Goal: Task Accomplishment & Management: Manage account settings

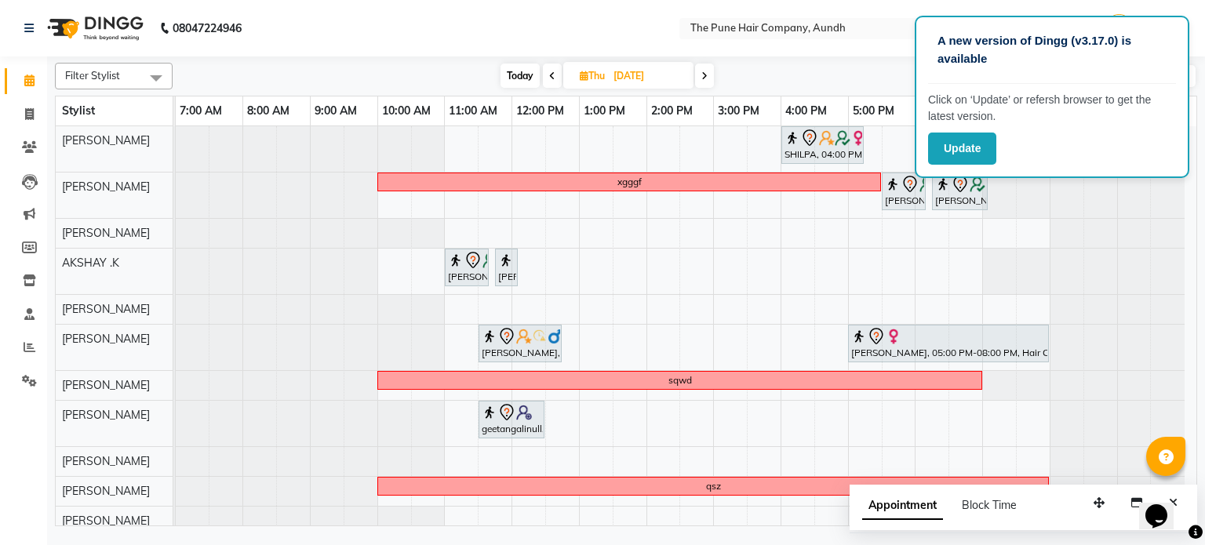
click at [509, 78] on span "Today" at bounding box center [520, 76] width 39 height 24
type input "02-09-2025"
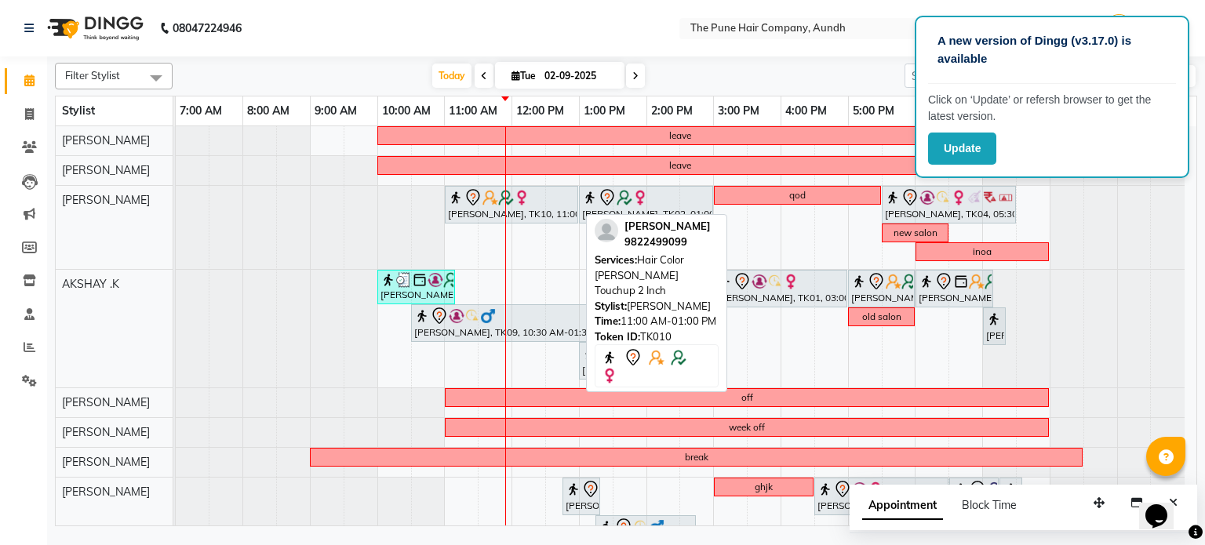
click at [534, 212] on div "[PERSON_NAME], TK10, 11:00 AM-01:00 PM, Hair Color [PERSON_NAME] Touchup 2 Inch" at bounding box center [511, 204] width 130 height 33
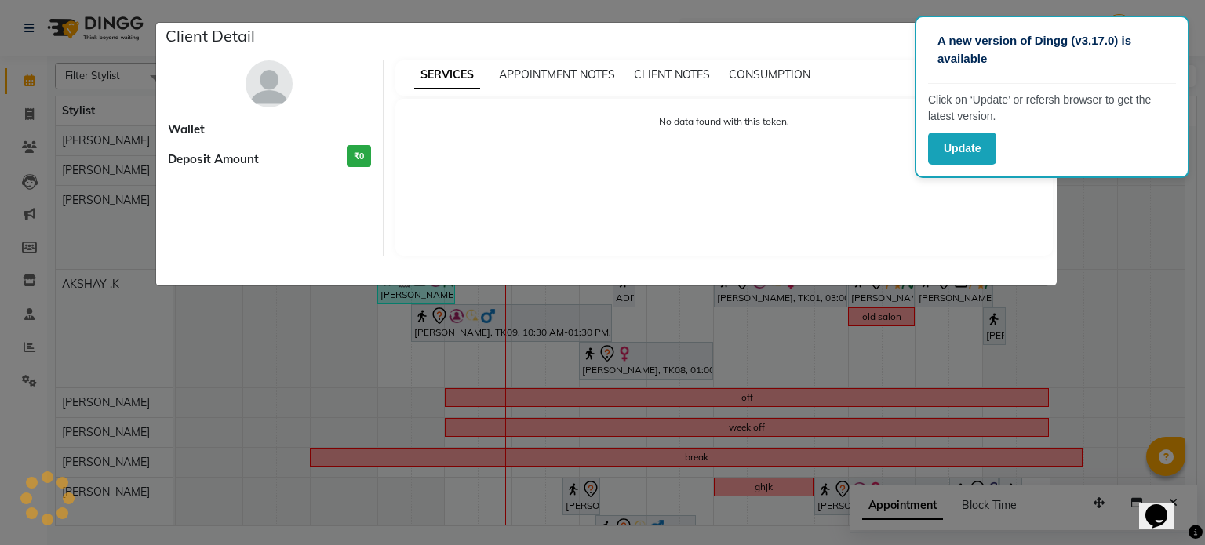
select select "7"
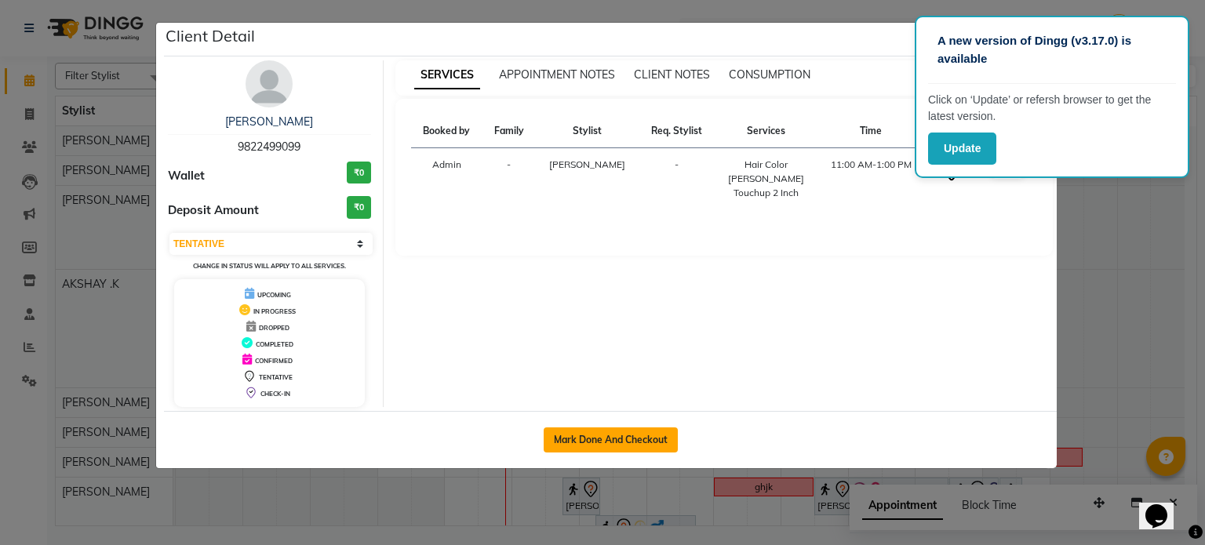
click at [615, 439] on button "Mark Done And Checkout" at bounding box center [611, 440] width 134 height 25
select select "106"
select select "service"
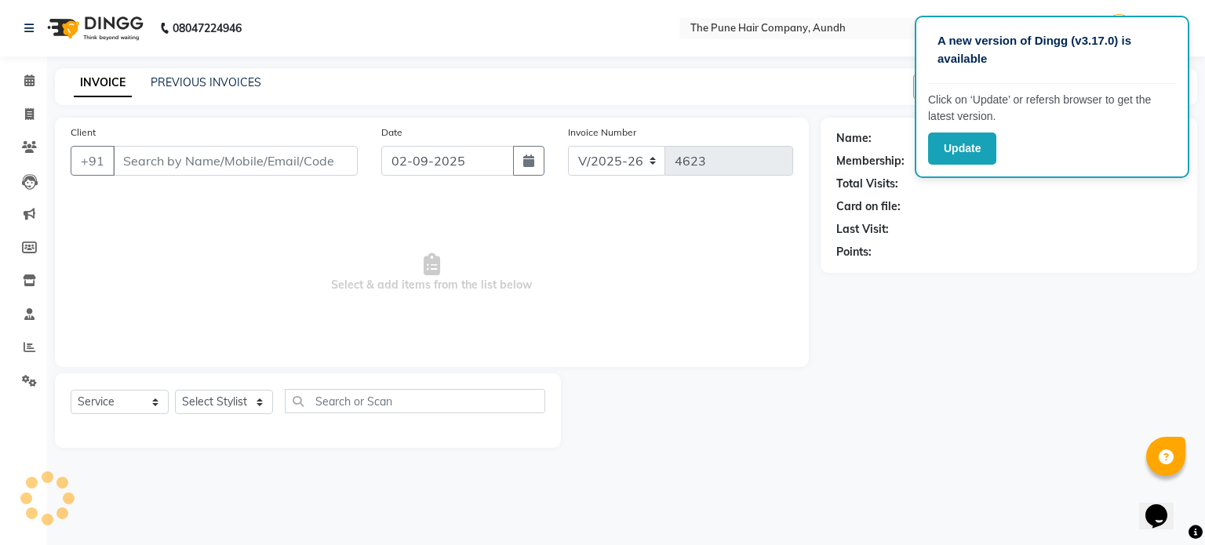
type input "9822499099"
select select "3340"
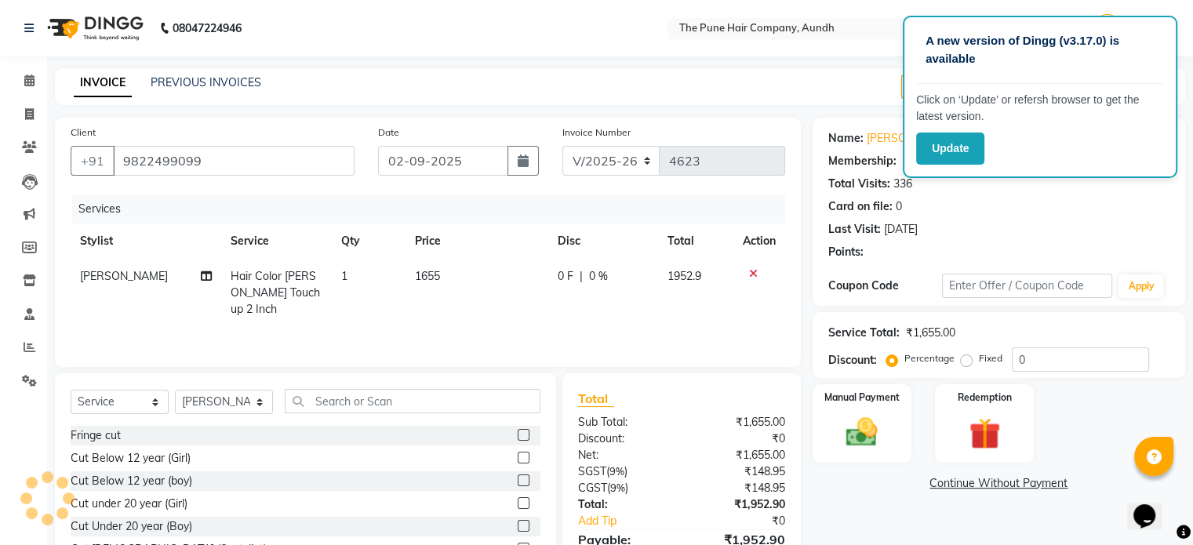
select select "1: Object"
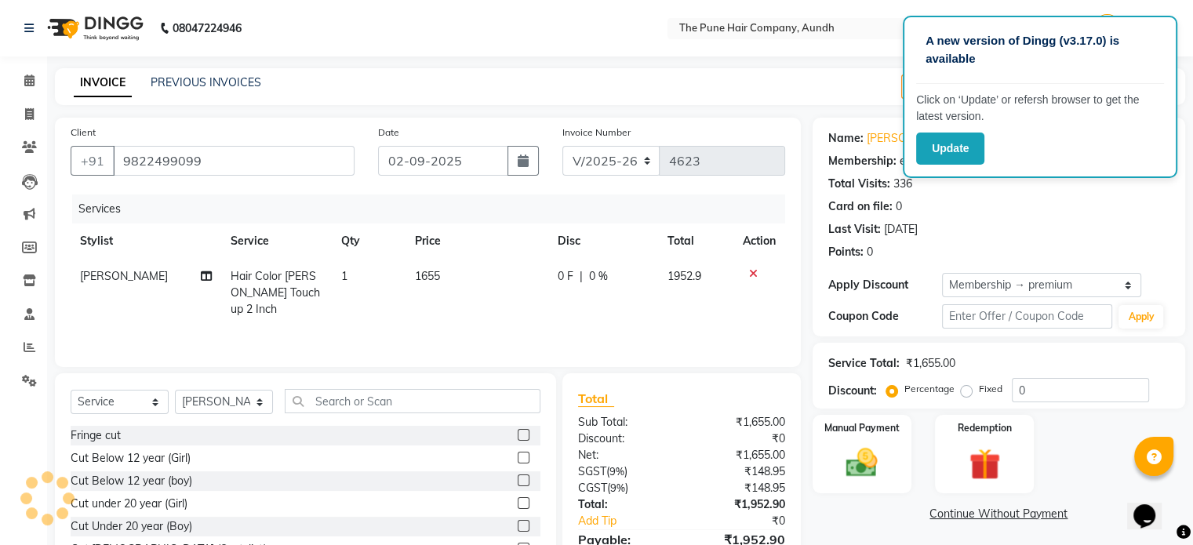
type input "20"
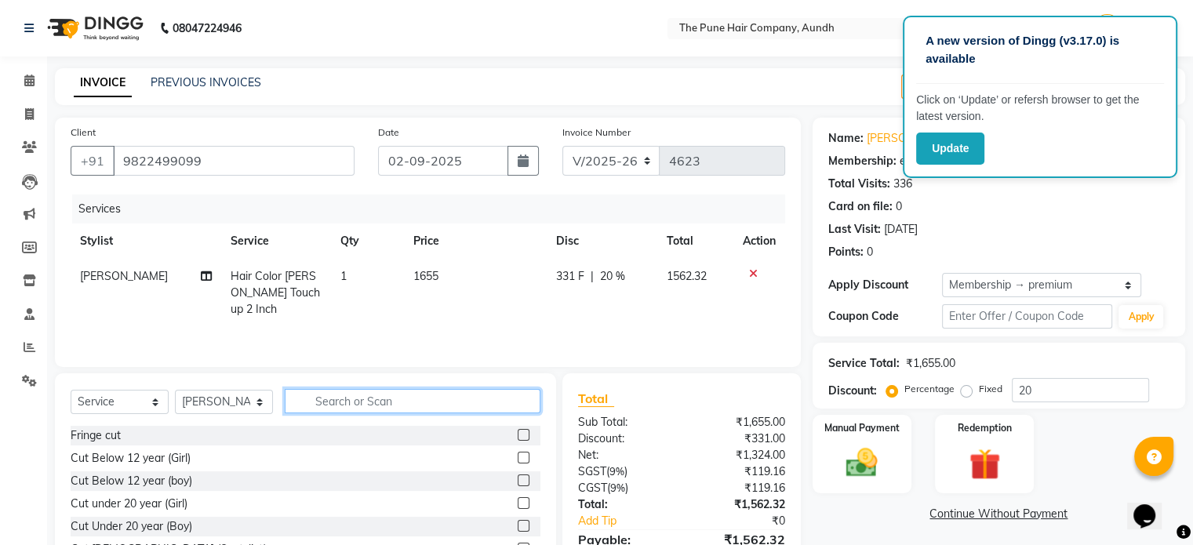
click at [441, 406] on input "text" at bounding box center [413, 401] width 256 height 24
type input "blow"
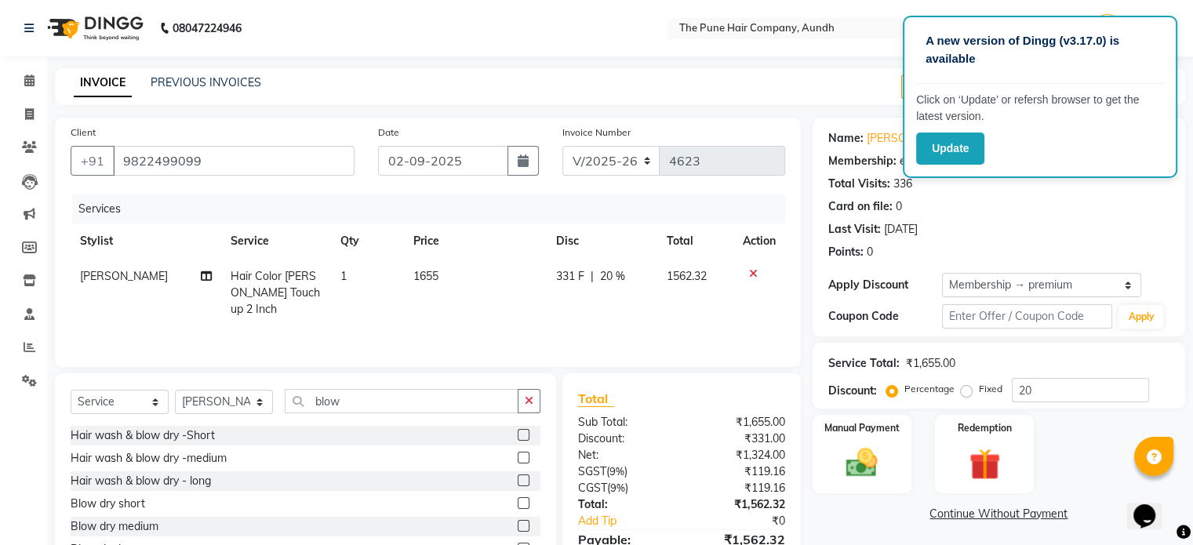
click at [518, 526] on label at bounding box center [524, 526] width 12 height 12
click at [518, 526] on input "checkbox" at bounding box center [523, 527] width 10 height 10
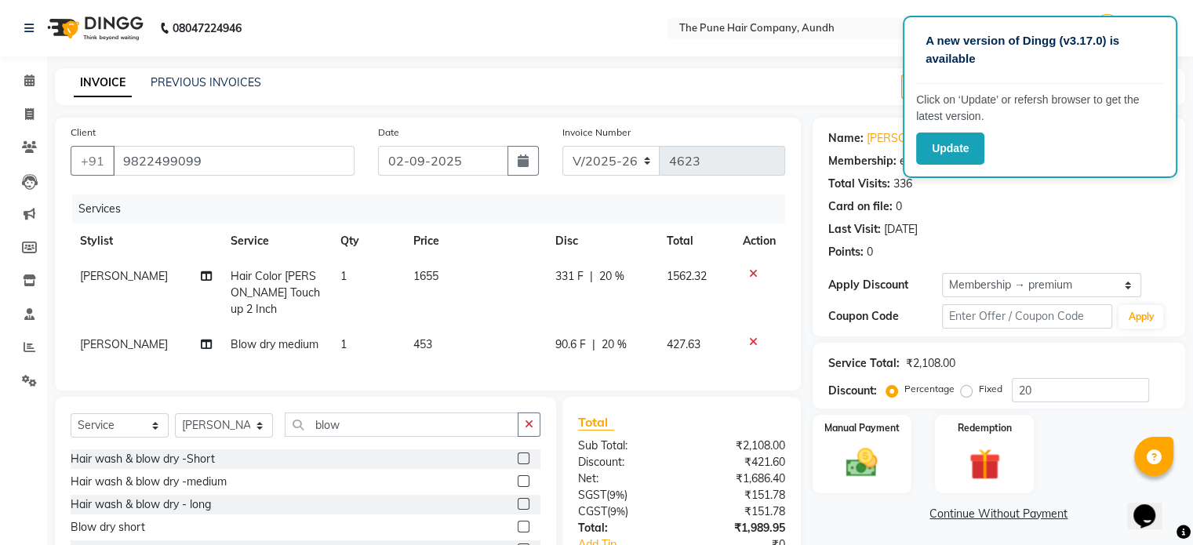
checkbox input "false"
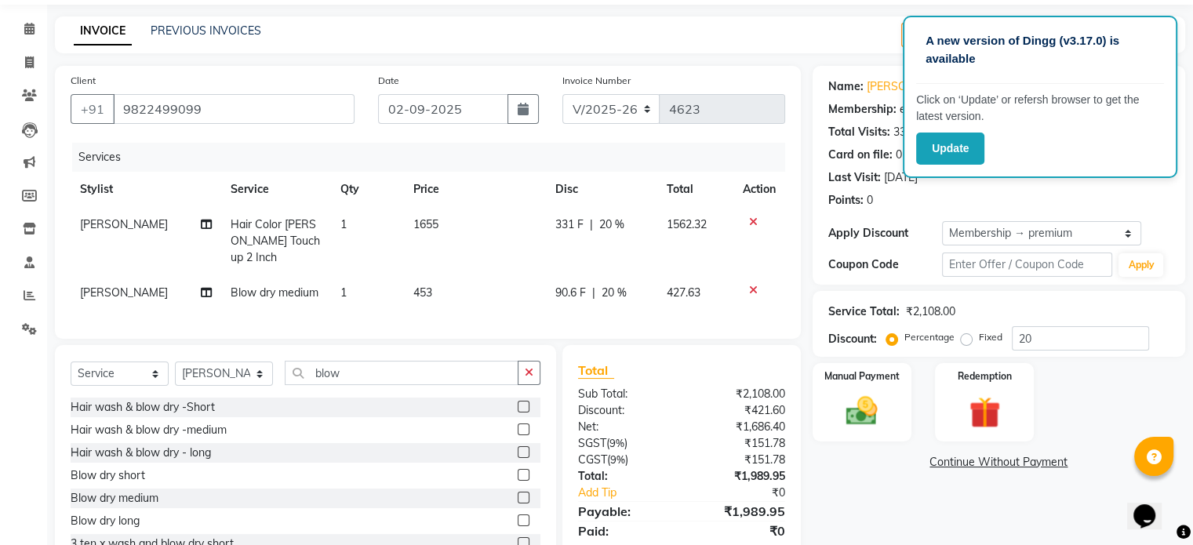
scroll to position [119, 0]
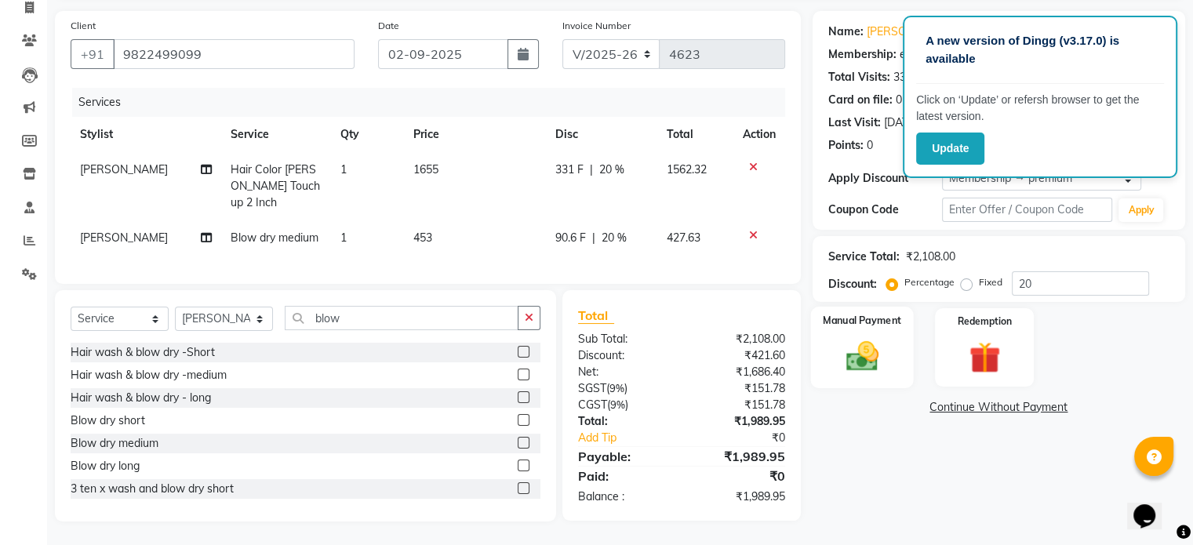
drag, startPoint x: 868, startPoint y: 343, endPoint x: 877, endPoint y: 344, distance: 9.5
click at [869, 343] on img at bounding box center [862, 357] width 53 height 38
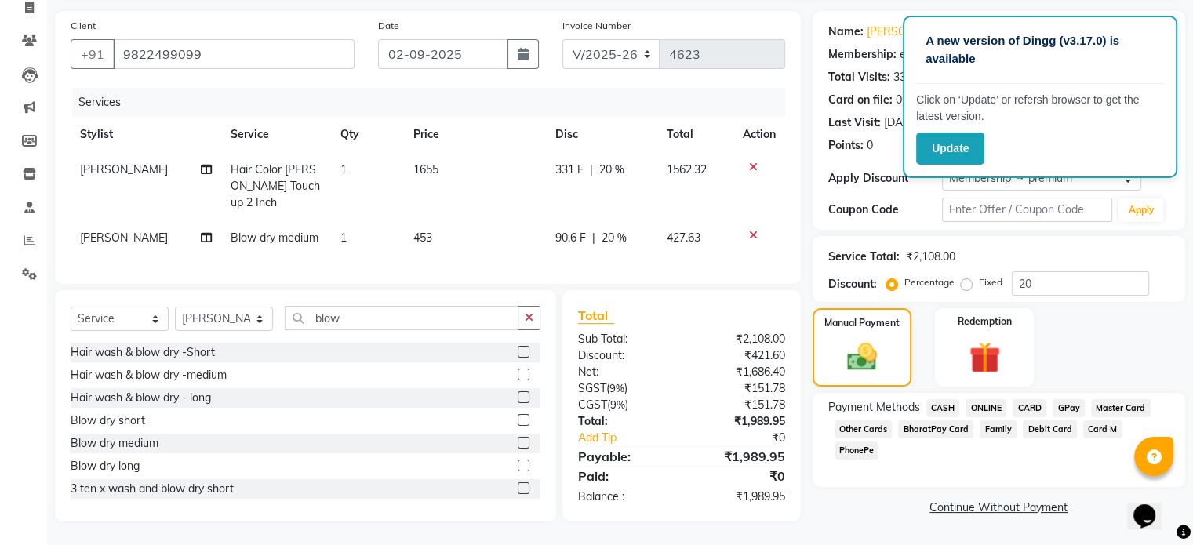
click at [997, 399] on span "ONLINE" at bounding box center [986, 408] width 41 height 18
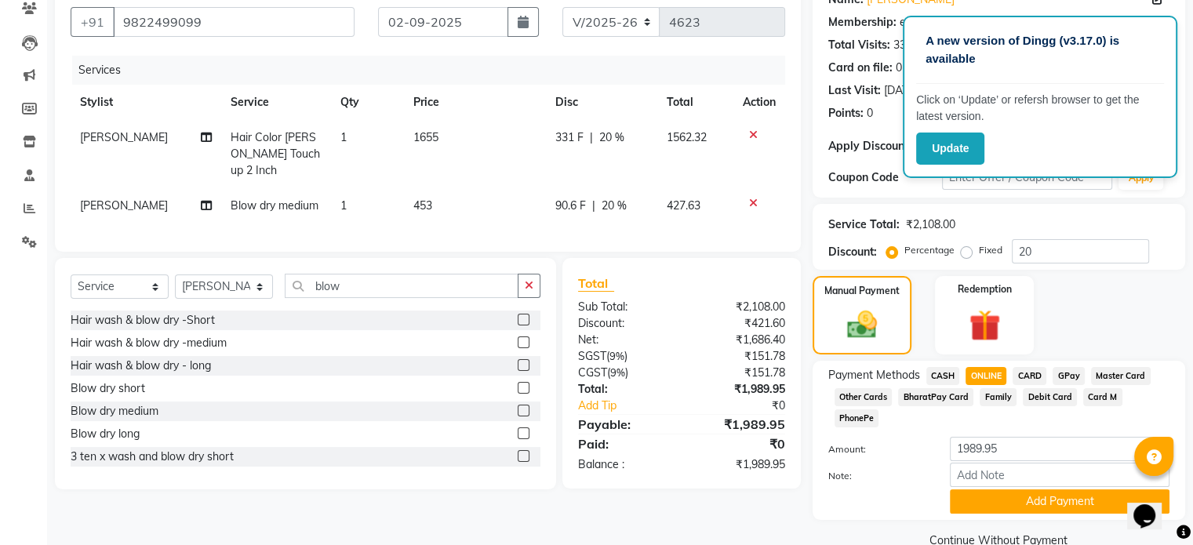
scroll to position [150, 0]
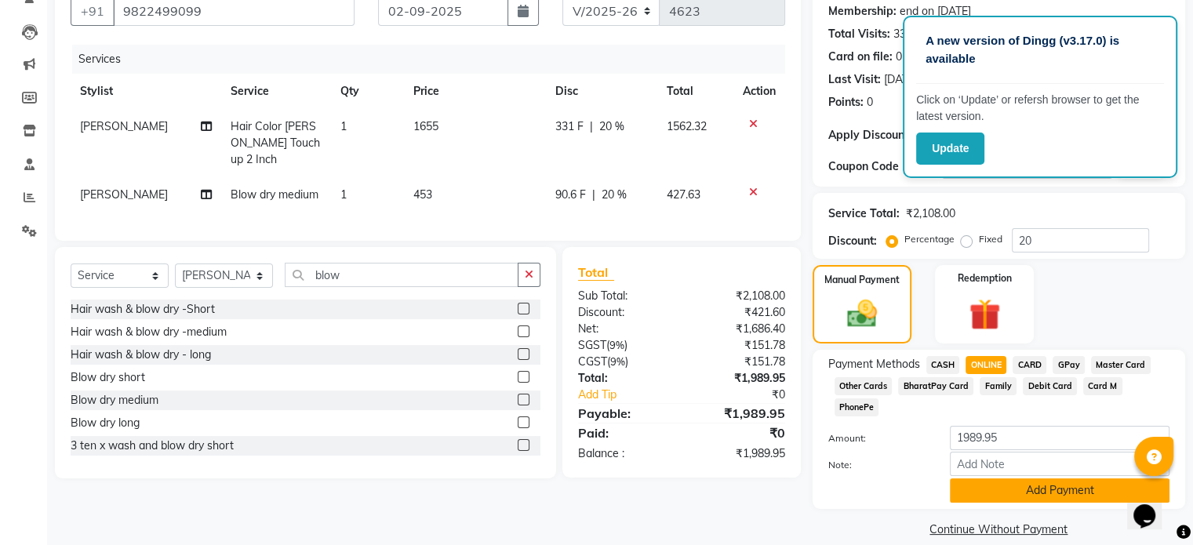
click at [1043, 479] on button "Add Payment" at bounding box center [1060, 491] width 220 height 24
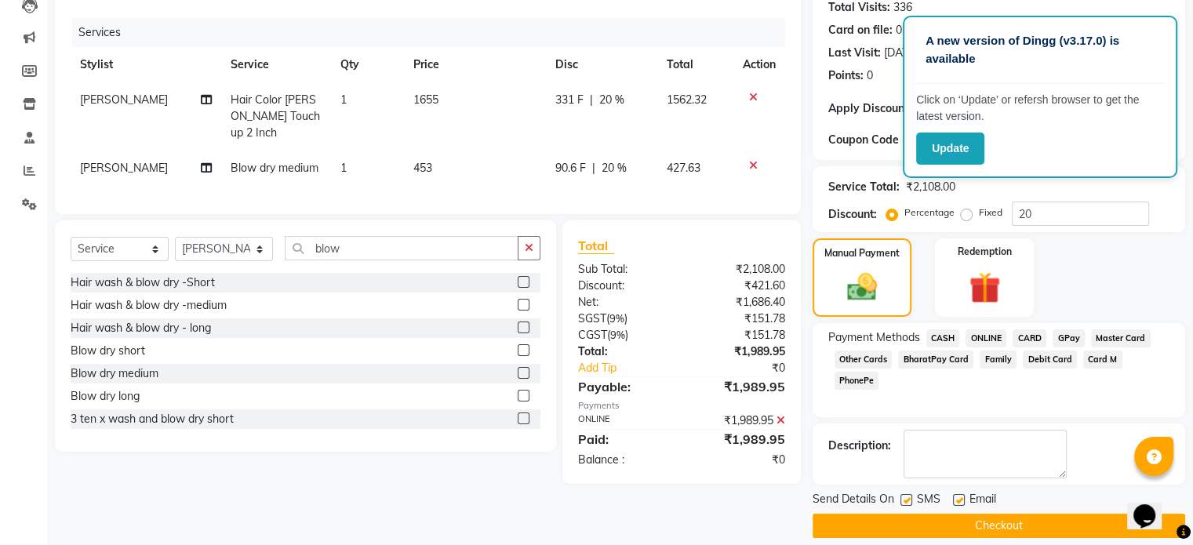
scroll to position [191, 0]
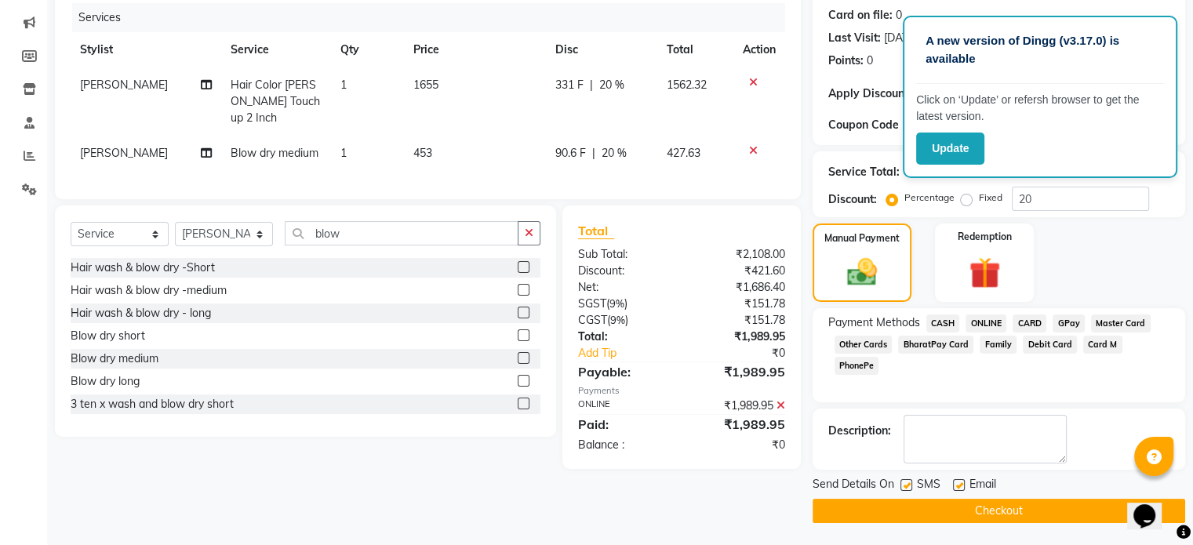
click at [981, 505] on button "Checkout" at bounding box center [999, 511] width 373 height 24
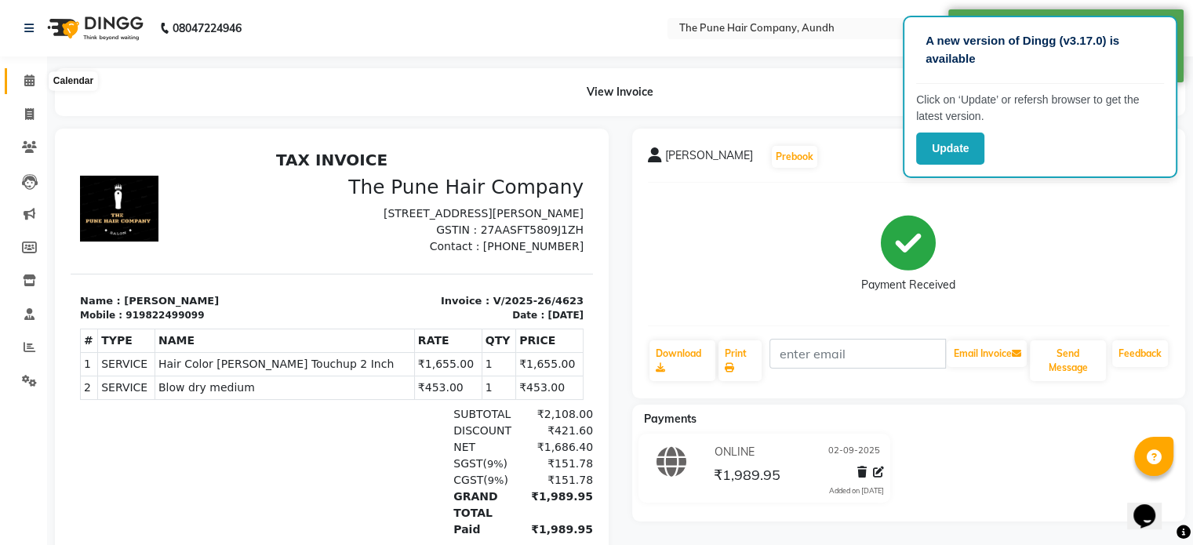
click at [31, 79] on icon at bounding box center [29, 81] width 10 height 12
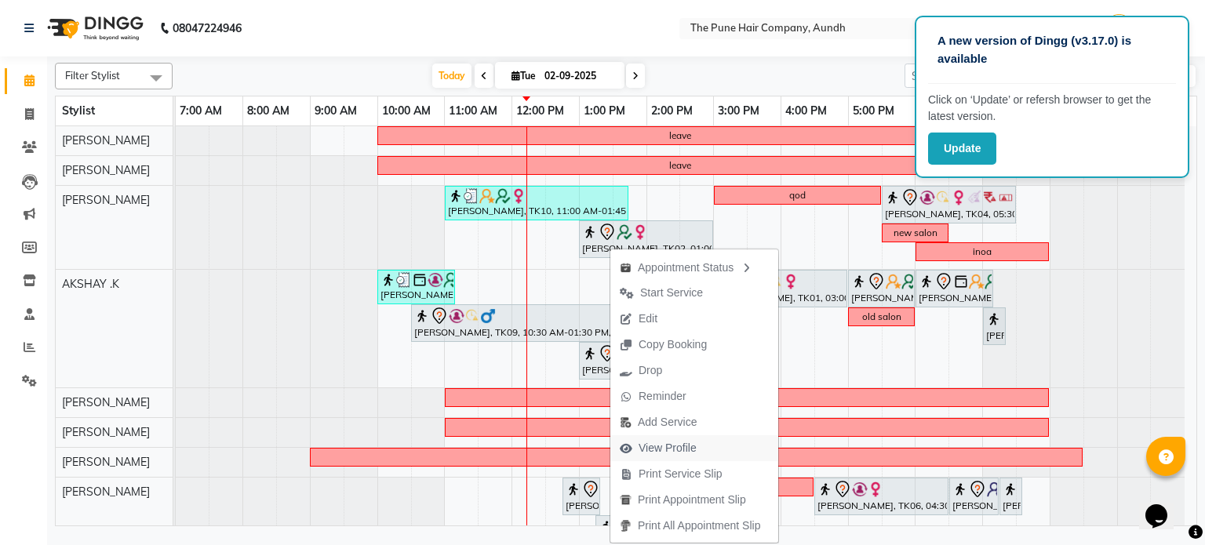
click at [665, 446] on span "View Profile" at bounding box center [668, 448] width 58 height 16
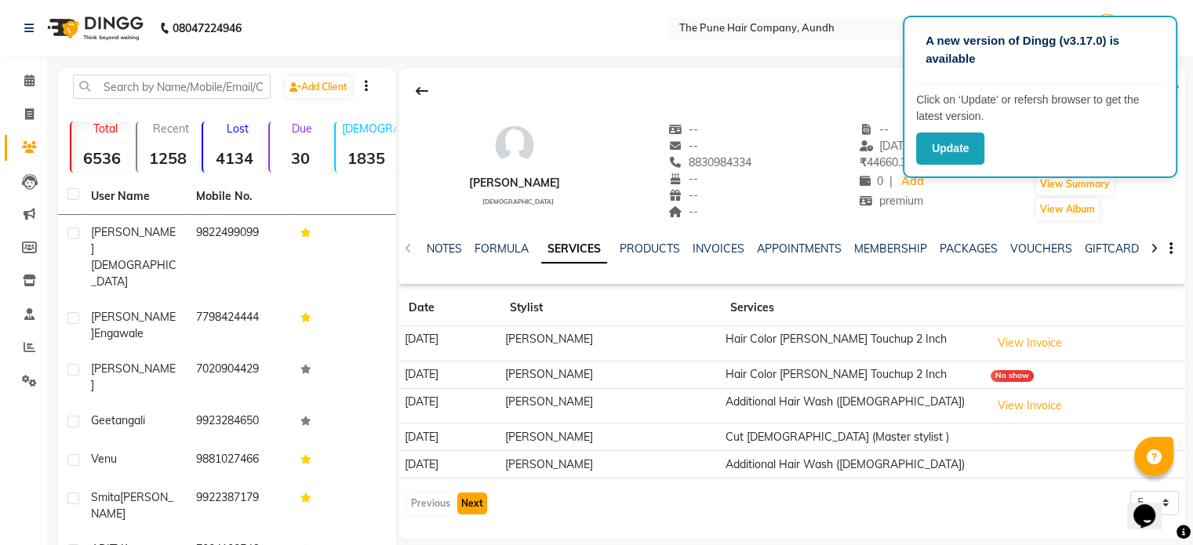
click at [477, 496] on button "Next" at bounding box center [472, 504] width 30 height 22
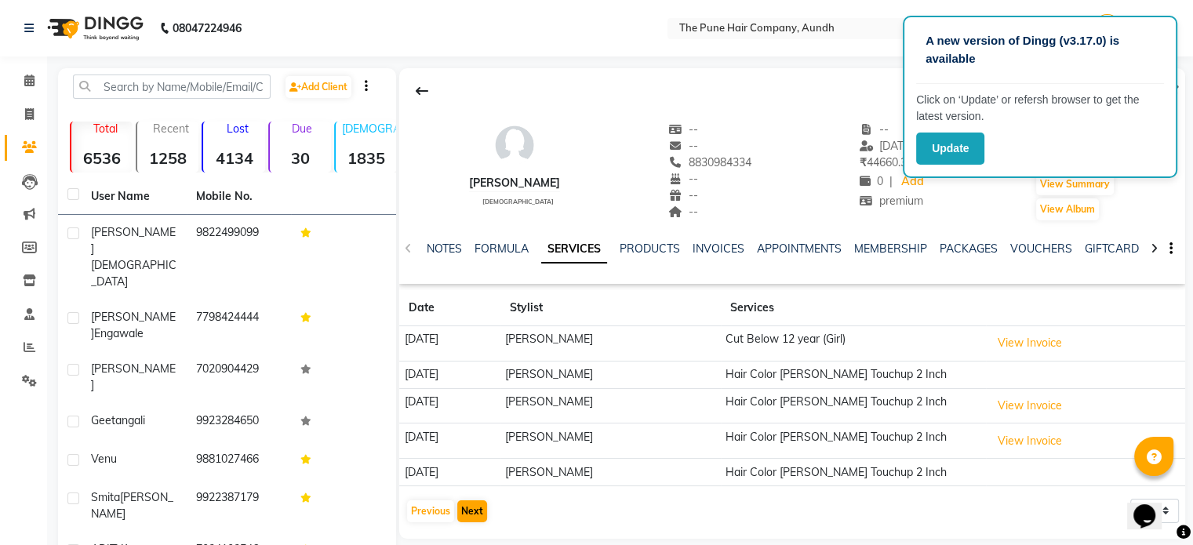
click at [477, 499] on div "Previous Next" at bounding box center [447, 511] width 83 height 25
click at [477, 503] on button "Next" at bounding box center [472, 512] width 30 height 22
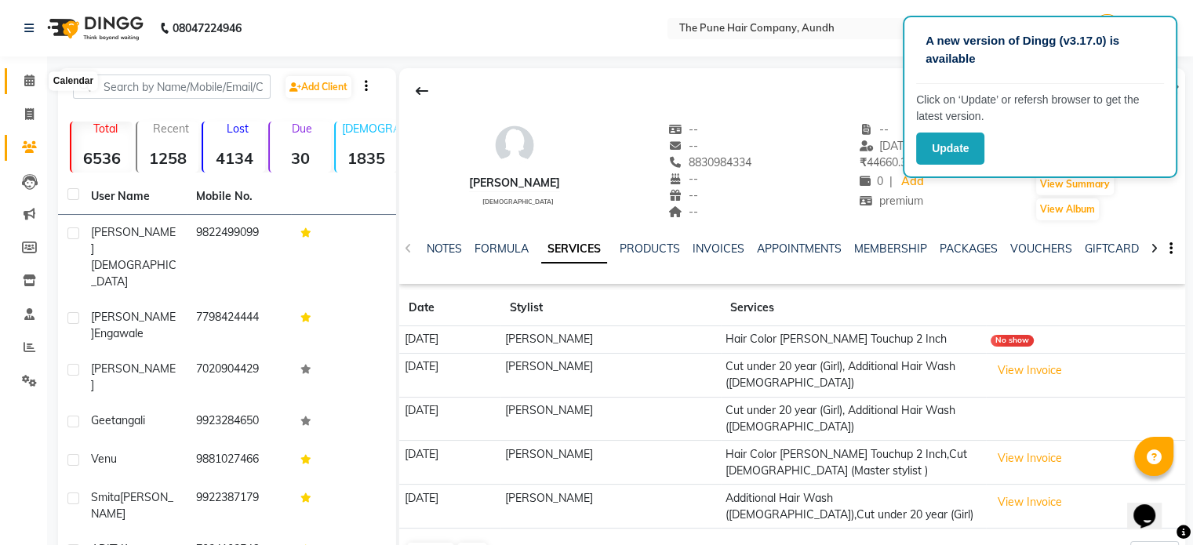
drag, startPoint x: 27, startPoint y: 82, endPoint x: 34, endPoint y: 88, distance: 9.4
click at [27, 82] on icon at bounding box center [29, 81] width 10 height 12
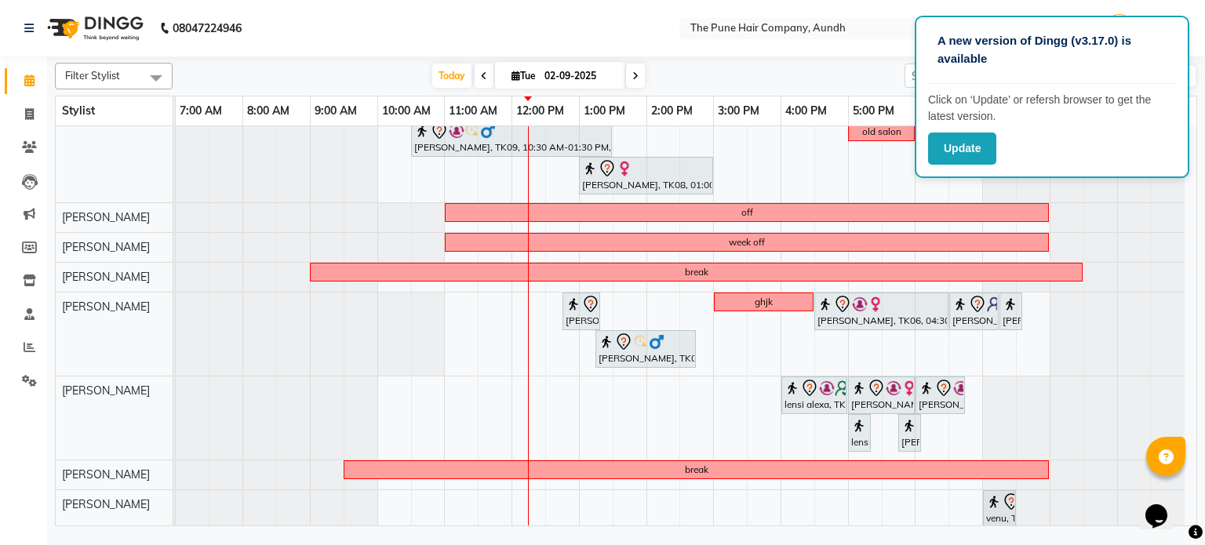
scroll to position [132, 0]
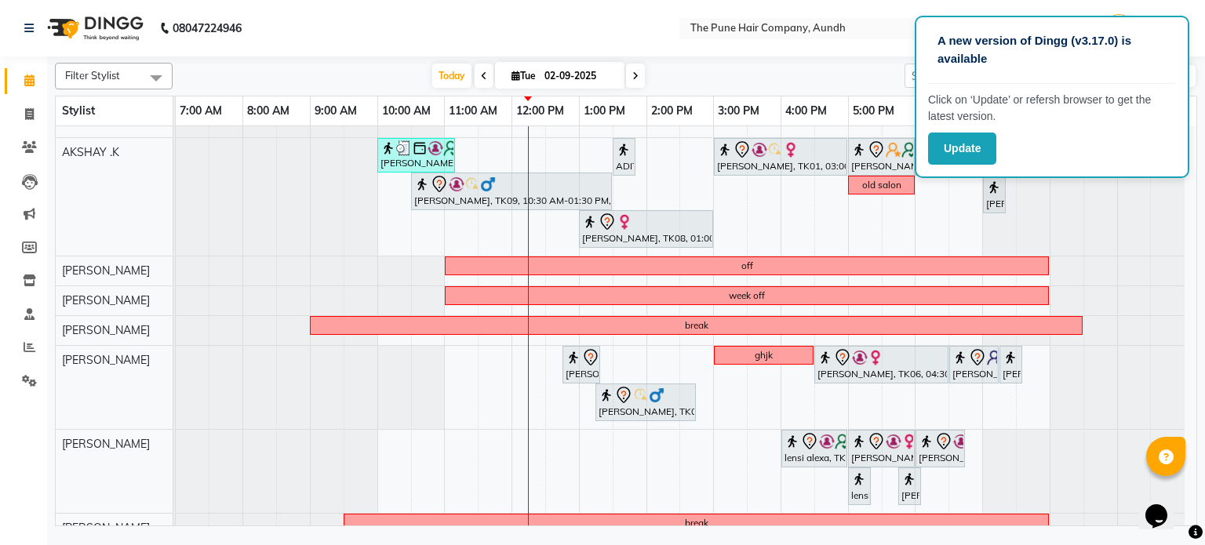
click at [640, 77] on span at bounding box center [635, 76] width 19 height 24
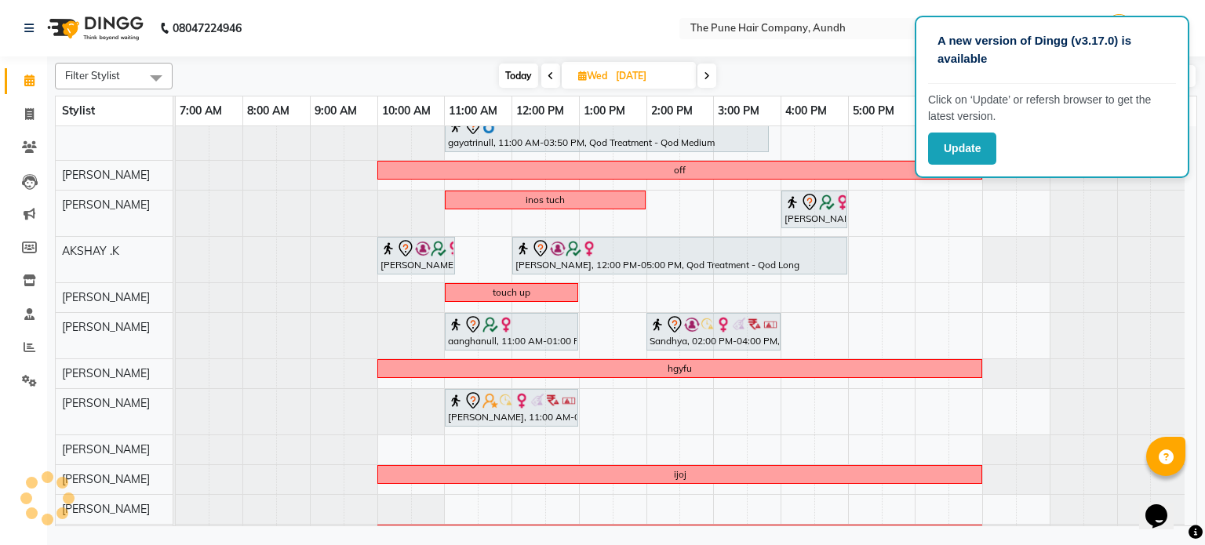
scroll to position [0, 0]
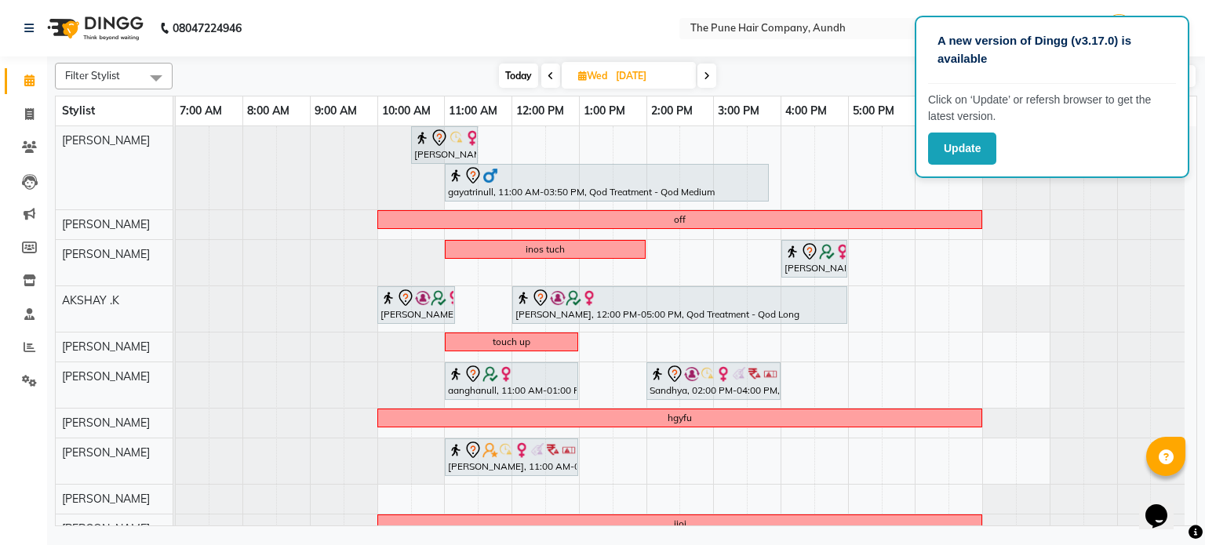
click at [704, 78] on icon at bounding box center [707, 75] width 6 height 9
type input "[DATE]"
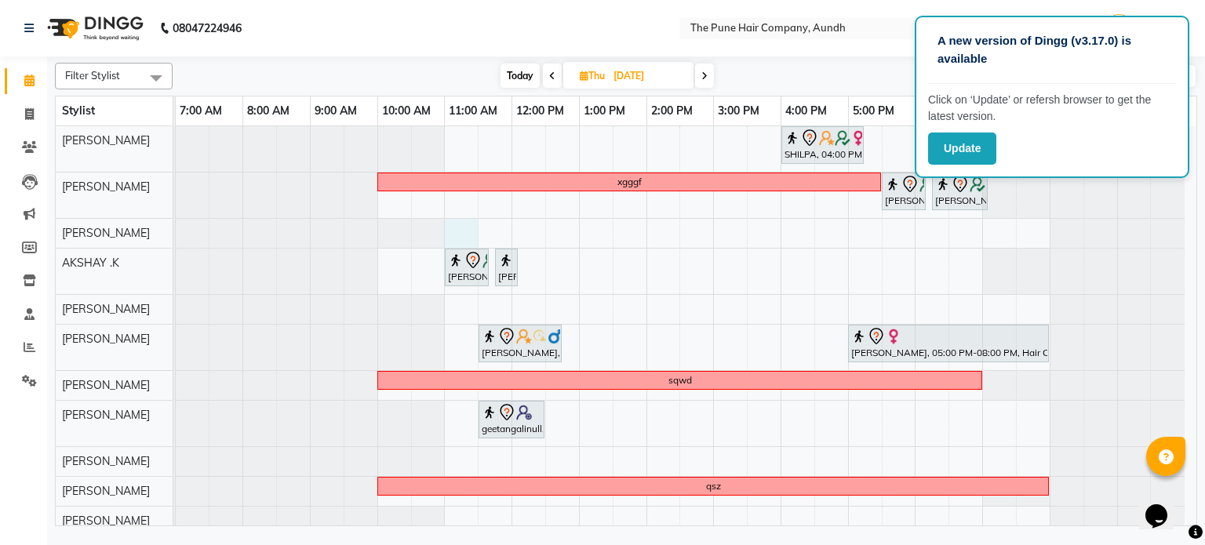
click at [454, 238] on div "SHILPA, 04:00 PM-05:15 PM, Hair wash medium xgggf [PERSON_NAME], 05:30 PM-06:10…" at bounding box center [686, 375] width 1021 height 499
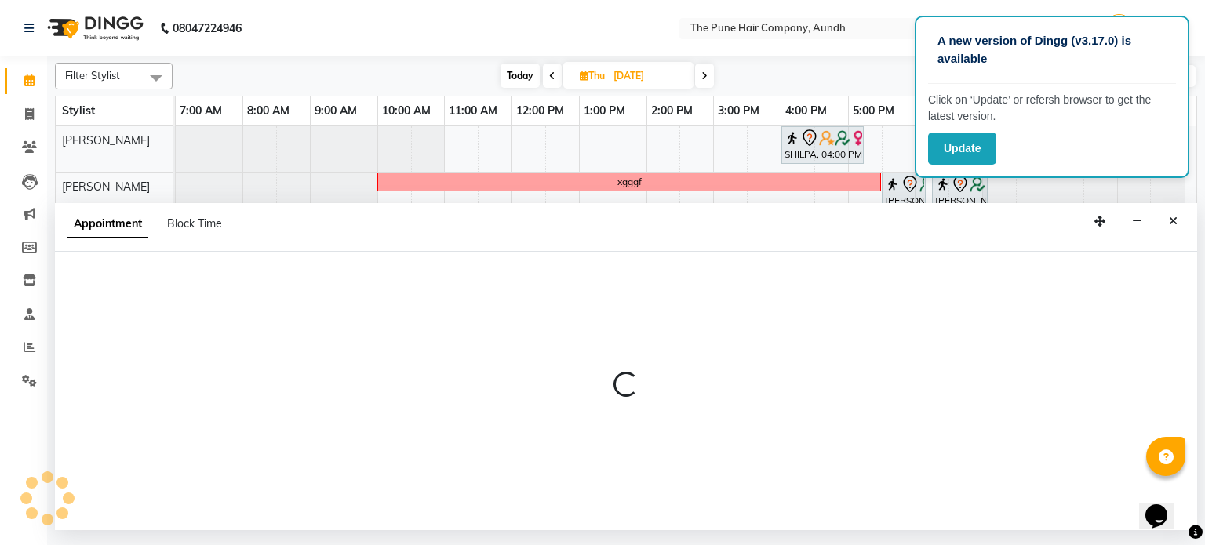
select select "3340"
select select "660"
select select "tentative"
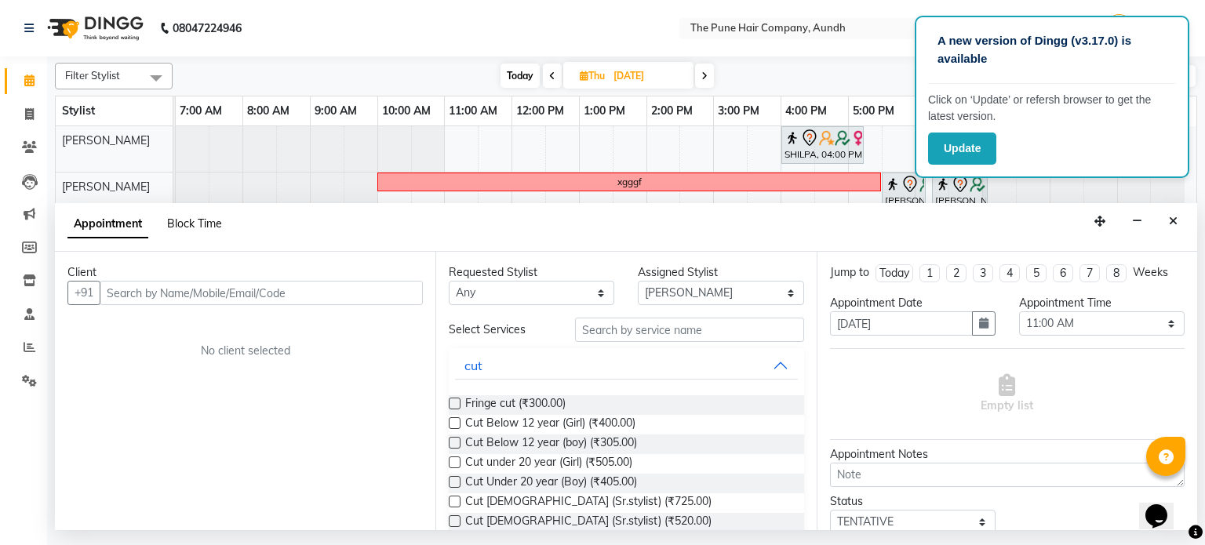
click at [207, 225] on span "Block Time" at bounding box center [194, 224] width 55 height 14
select select "3340"
select select "660"
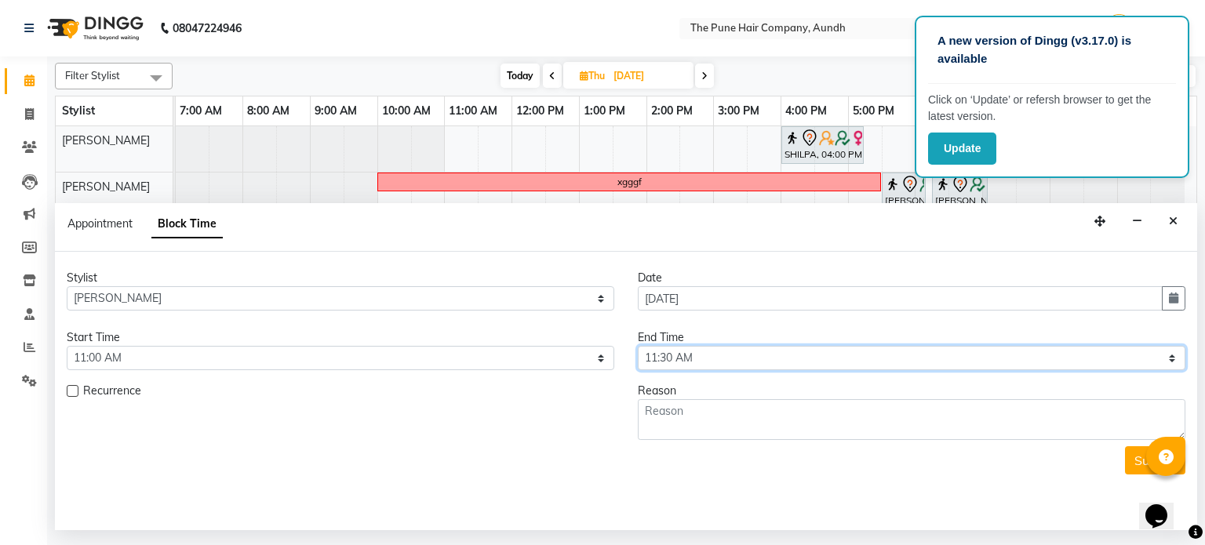
click at [701, 363] on select "Select 08:00 AM 08:15 AM 08:30 AM 08:45 AM 09:00 AM 09:15 AM 09:30 AM 09:45 AM …" at bounding box center [912, 358] width 548 height 24
select select "1200"
click at [638, 346] on select "Select 08:00 AM 08:15 AM 08:30 AM 08:45 AM 09:00 AM 09:15 AM 09:30 AM 09:45 AM …" at bounding box center [912, 358] width 548 height 24
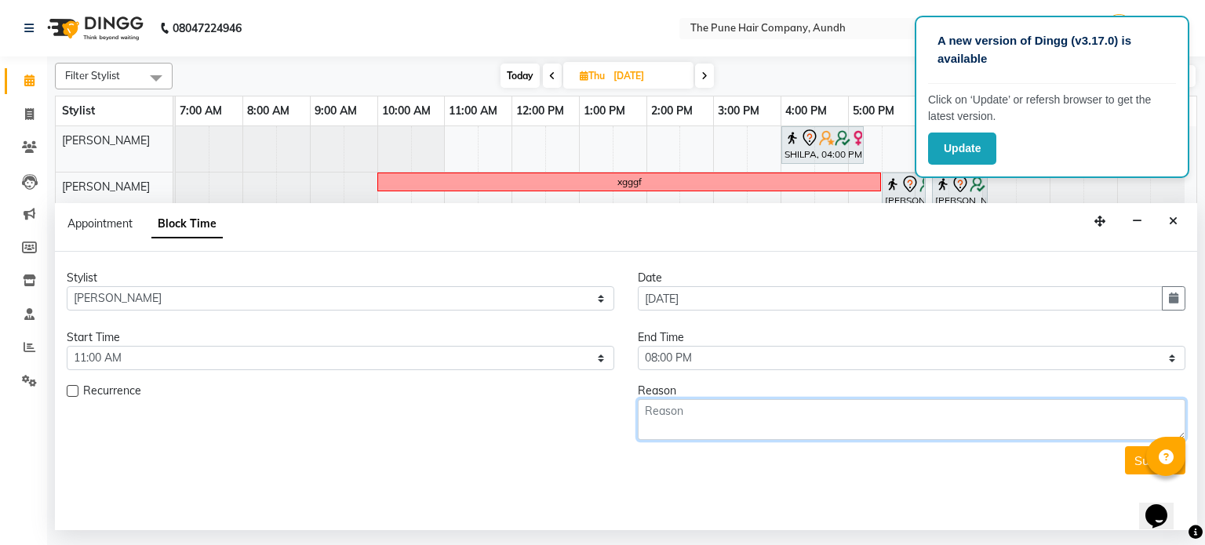
click at [698, 426] on textarea at bounding box center [912, 419] width 548 height 41
type textarea "off"
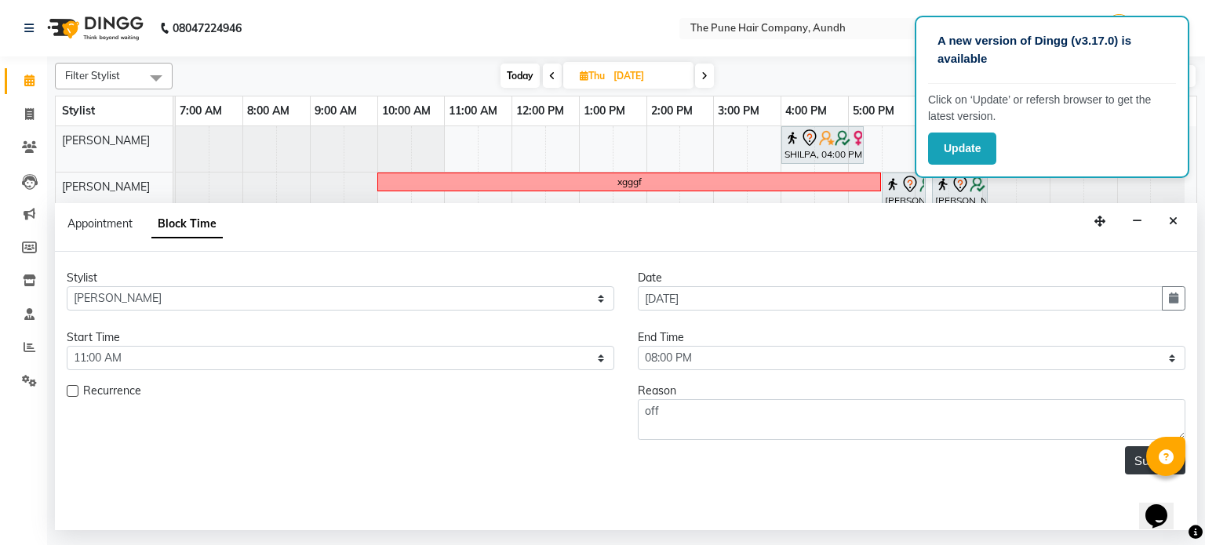
click at [1130, 460] on button "Submit" at bounding box center [1155, 460] width 60 height 28
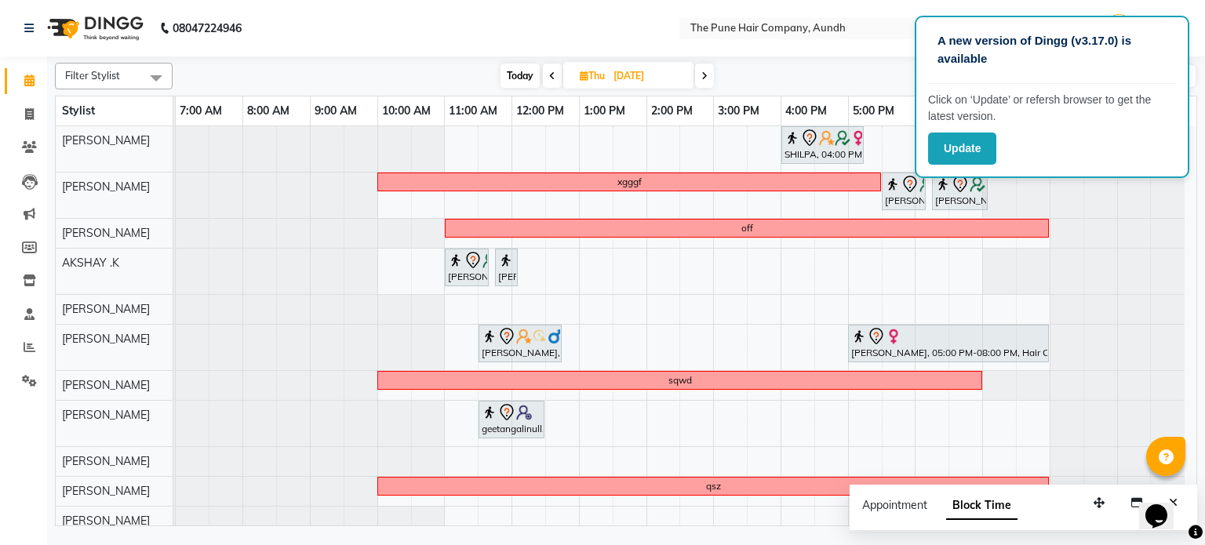
click at [554, 78] on span at bounding box center [552, 76] width 19 height 24
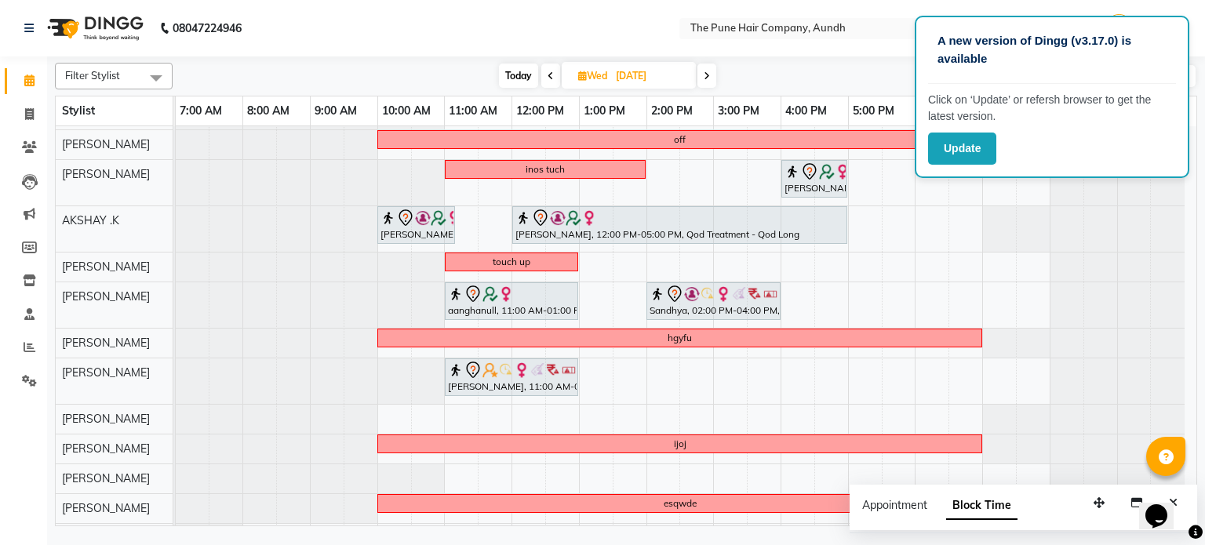
scroll to position [56, 0]
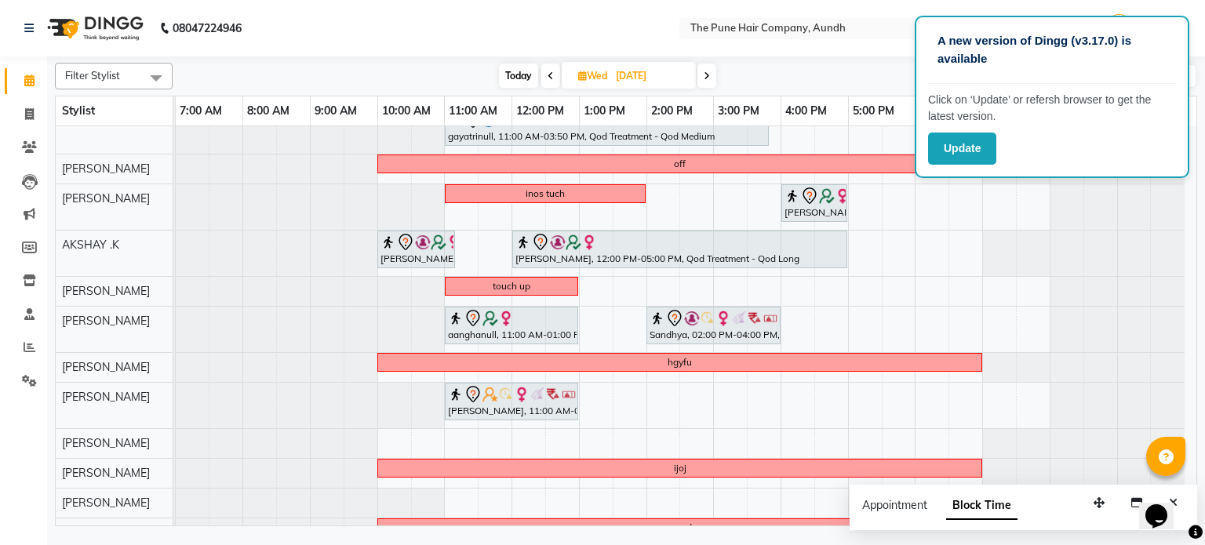
click at [501, 75] on span "Today" at bounding box center [518, 76] width 39 height 24
type input "02-09-2025"
